Goal: Task Accomplishment & Management: Manage account settings

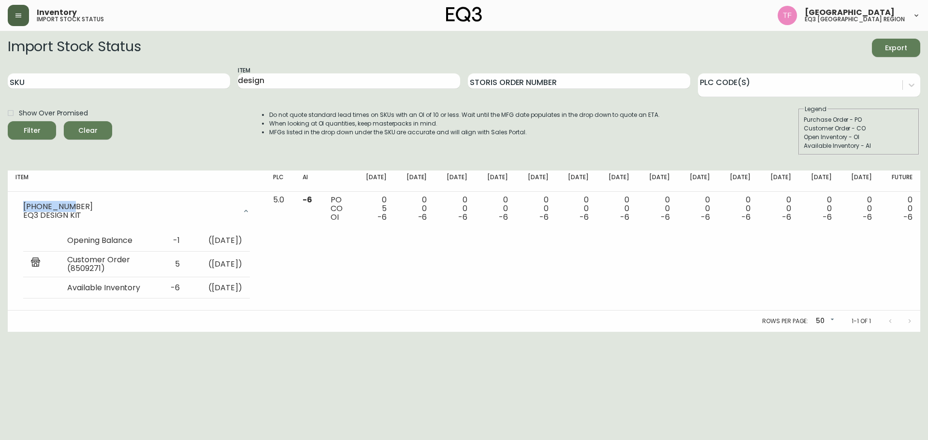
click at [14, 14] on icon "button" at bounding box center [18, 16] width 8 height 8
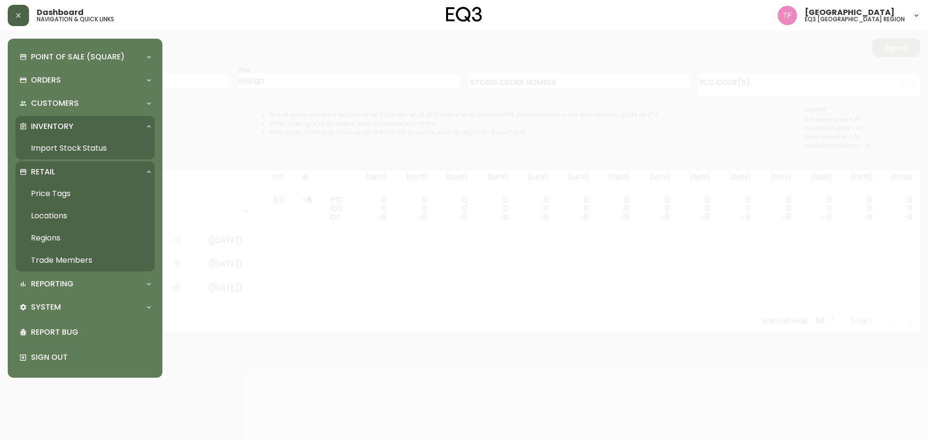
click at [92, 264] on link "Trade Members" at bounding box center [84, 260] width 139 height 22
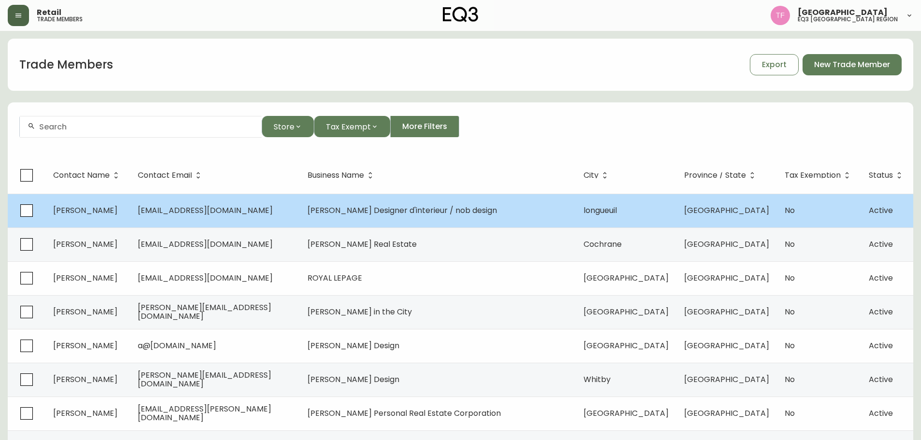
click at [266, 215] on td "[EMAIL_ADDRESS][DOMAIN_NAME]" at bounding box center [215, 211] width 170 height 34
select select "QC"
select select "CA"
select select "CA_FR"
select select "Other"
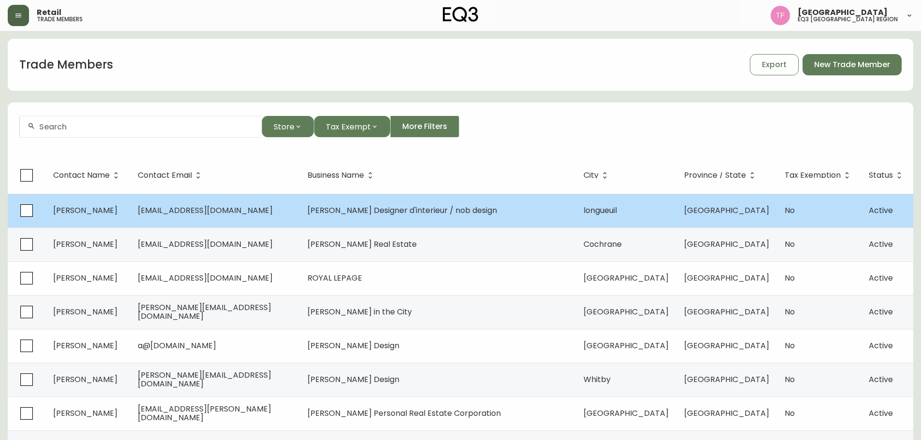
select select "Other"
select select "cjw10z96u00fa6gs0941re9ze"
select select "false"
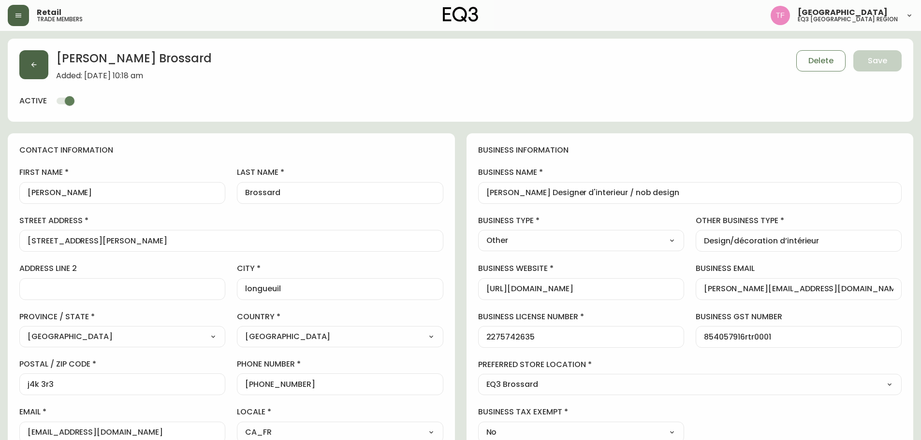
click at [36, 59] on button "button" at bounding box center [33, 64] width 29 height 29
